Goal: Navigation & Orientation: Find specific page/section

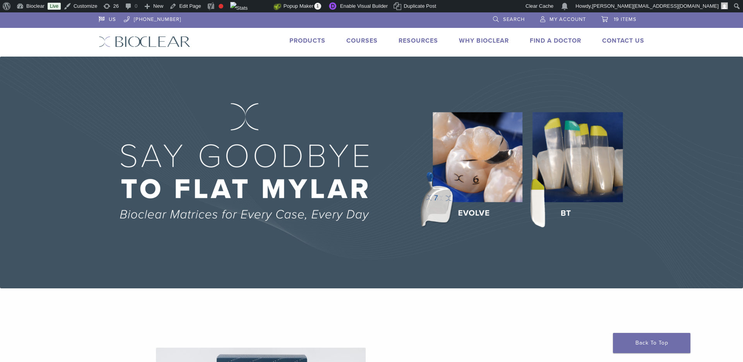
click at [310, 41] on link "Products" at bounding box center [308, 41] width 36 height 8
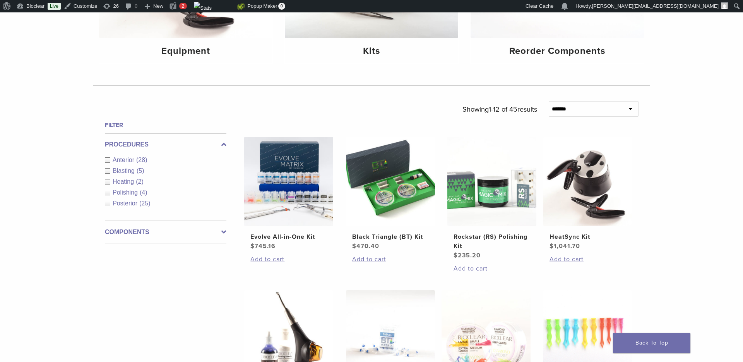
scroll to position [195, 0]
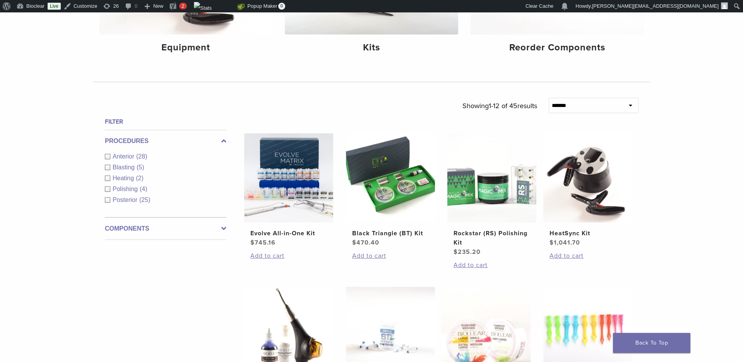
click at [161, 235] on div "Components Equipment (5) Instruments (13) Matrix Bands (9) Matrix Systems (3) O…" at bounding box center [166, 228] width 122 height 22
click at [156, 230] on label "Components" at bounding box center [166, 228] width 122 height 9
click at [137, 187] on span "Instruments" at bounding box center [130, 189] width 34 height 7
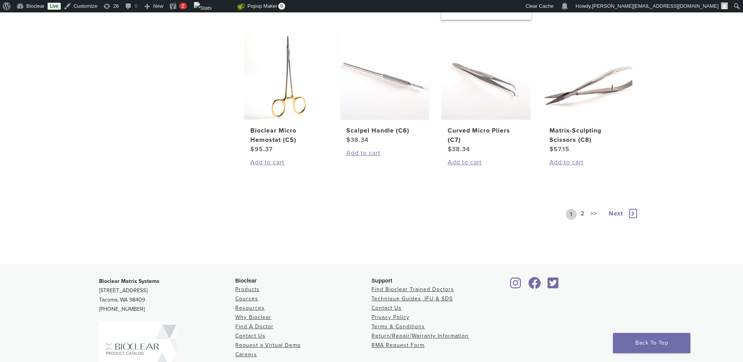
scroll to position [545, 0]
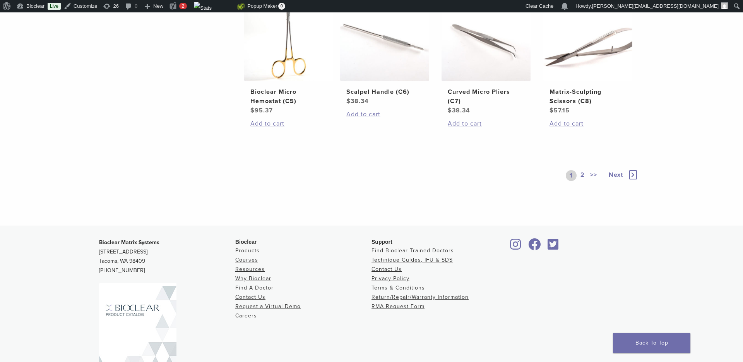
click at [584, 181] on link "2" at bounding box center [582, 175] width 7 height 11
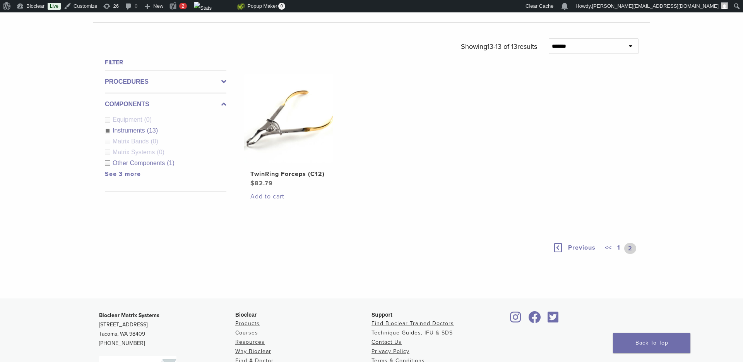
scroll to position [345, 0]
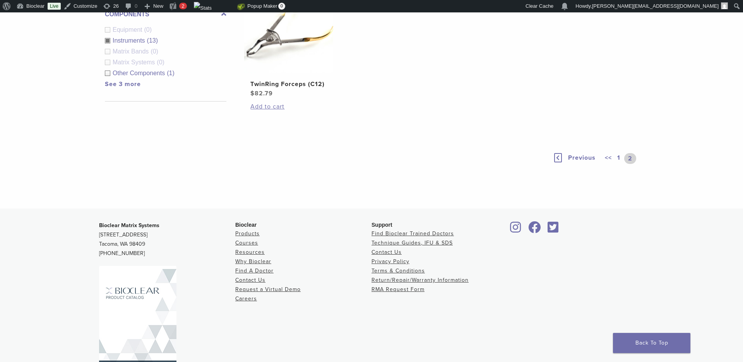
click at [620, 157] on link "1" at bounding box center [619, 158] width 6 height 11
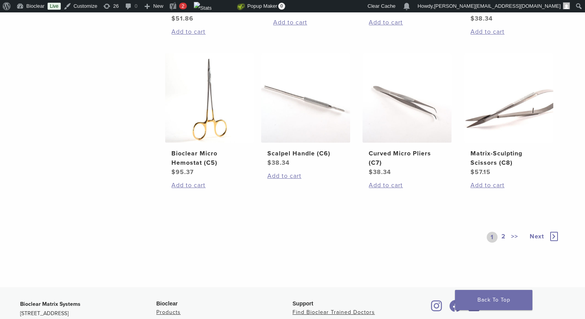
scroll to position [633, 0]
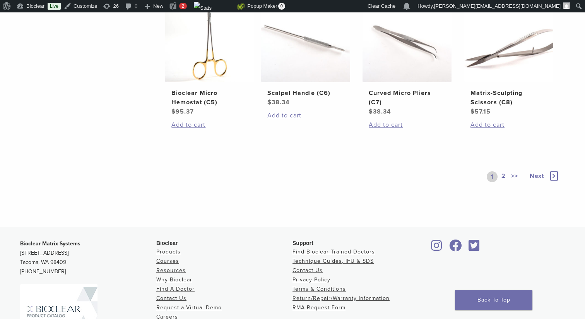
click at [504, 175] on link "2" at bounding box center [503, 176] width 7 height 11
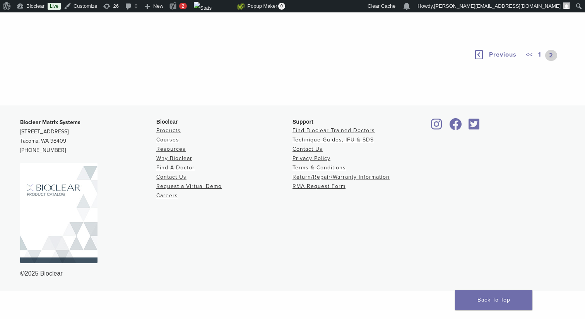
scroll to position [408, 0]
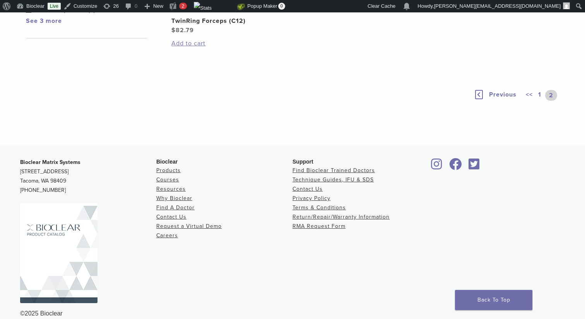
click at [540, 94] on link "1" at bounding box center [540, 95] width 6 height 11
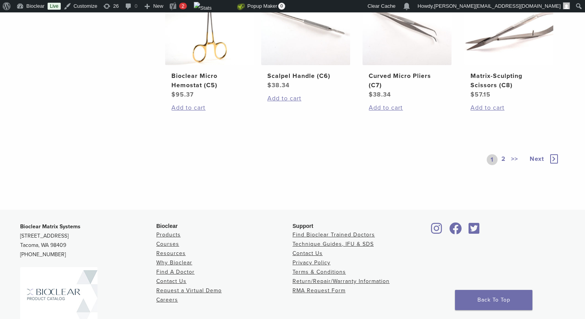
scroll to position [641, 0]
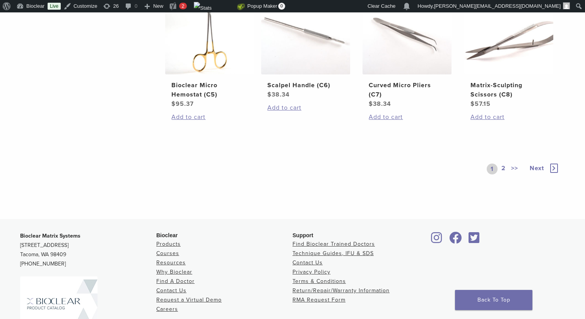
click at [501, 168] on link "2" at bounding box center [503, 168] width 7 height 11
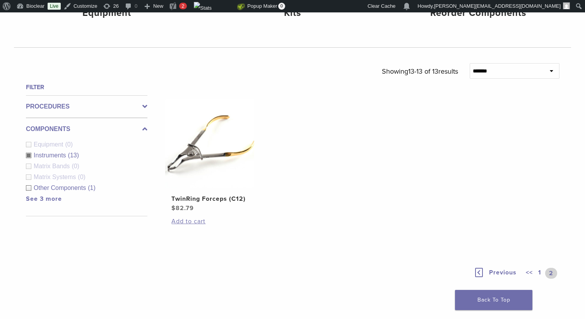
scroll to position [226, 0]
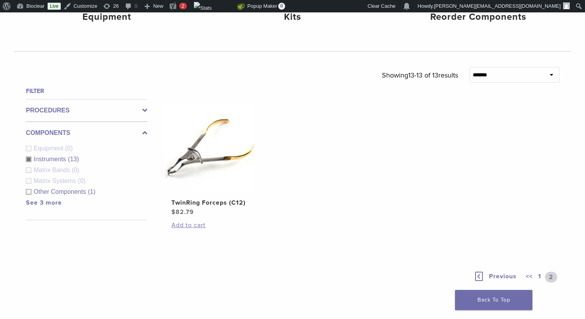
click at [536, 274] on div "<< 1 2" at bounding box center [542, 276] width 35 height 11
click at [538, 274] on link "1" at bounding box center [540, 276] width 6 height 11
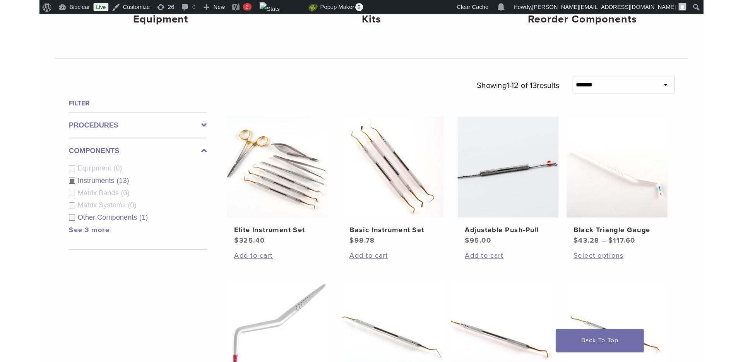
scroll to position [226, 0]
